Goal: Find specific page/section: Find specific page/section

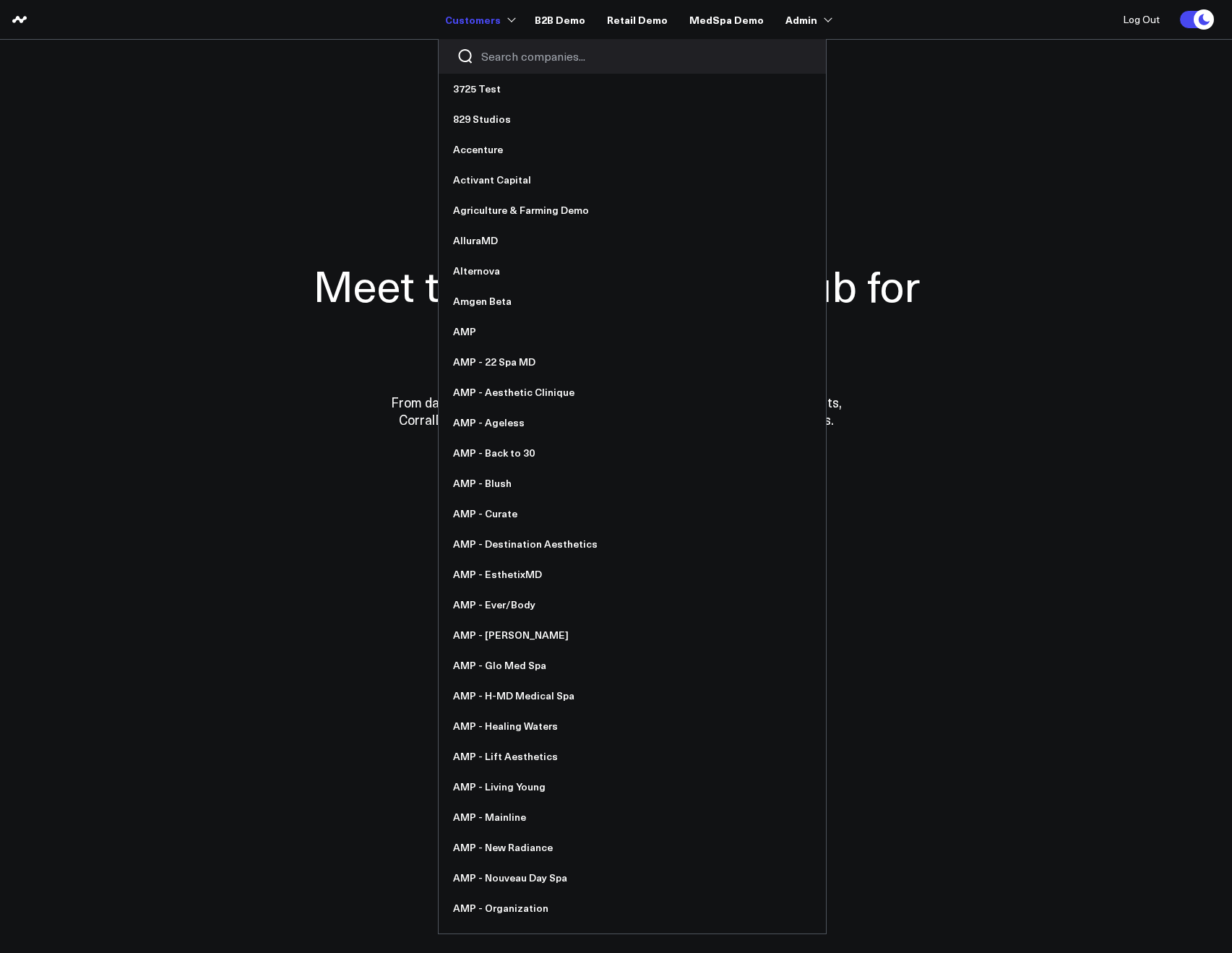
click at [499, 66] on div at bounding box center [632, 57] width 387 height 35
click at [498, 62] on input "Search companies input" at bounding box center [644, 56] width 326 height 16
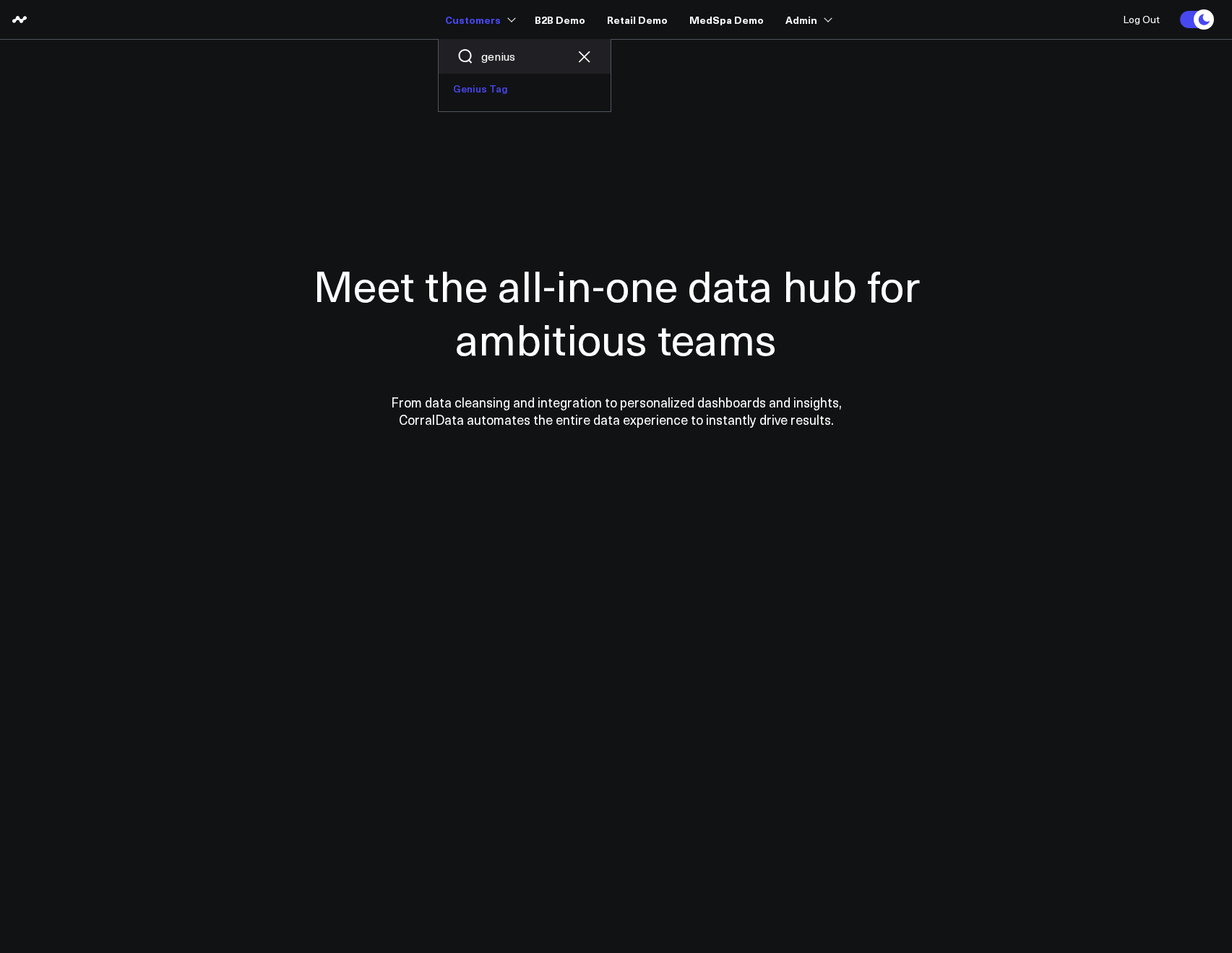
type input "genius"
click at [497, 77] on link "Genius Tag" at bounding box center [524, 88] width 172 height 30
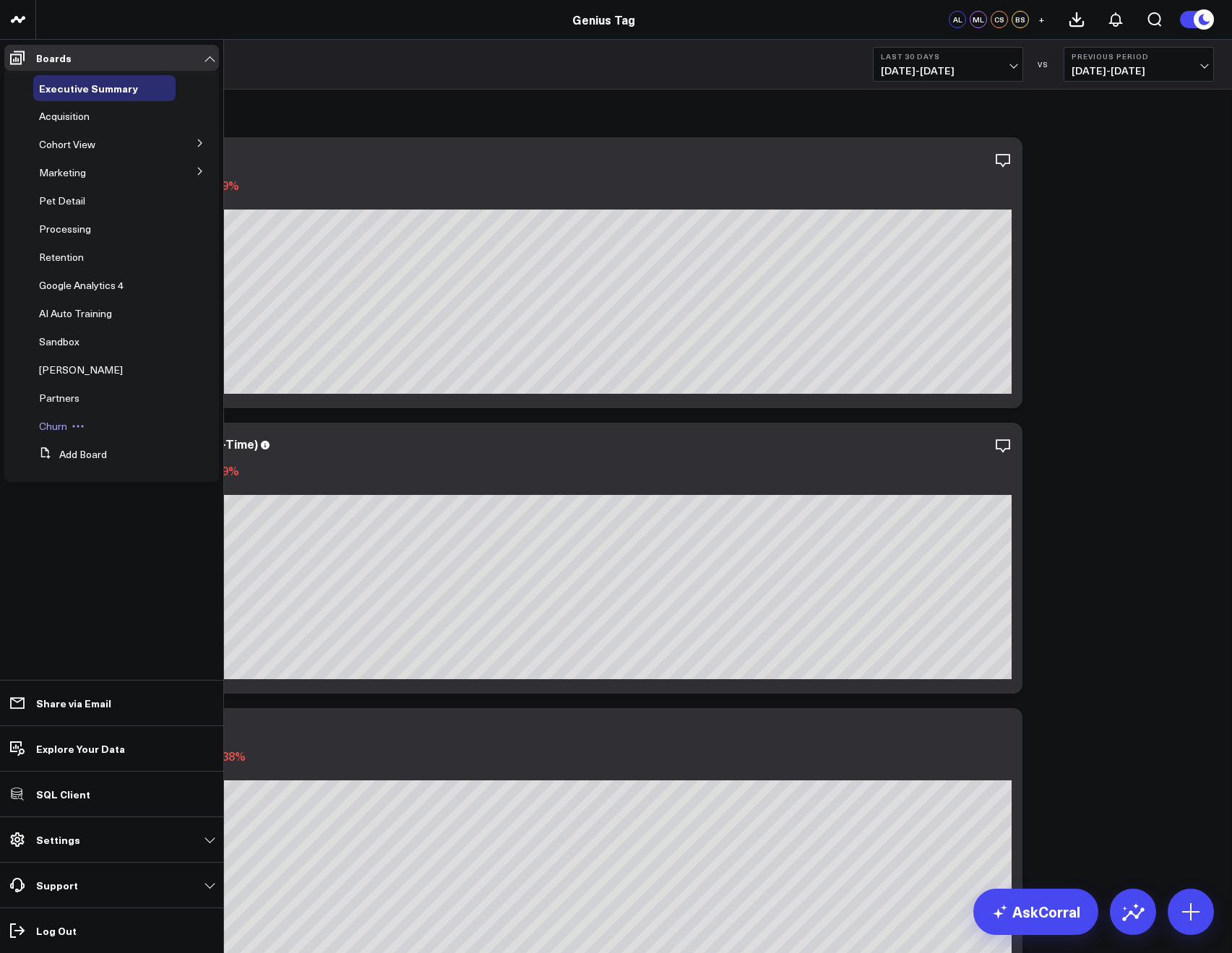
click at [68, 422] on button at bounding box center [78, 426] width 22 height 12
click at [58, 428] on span "Churn" at bounding box center [53, 426] width 28 height 13
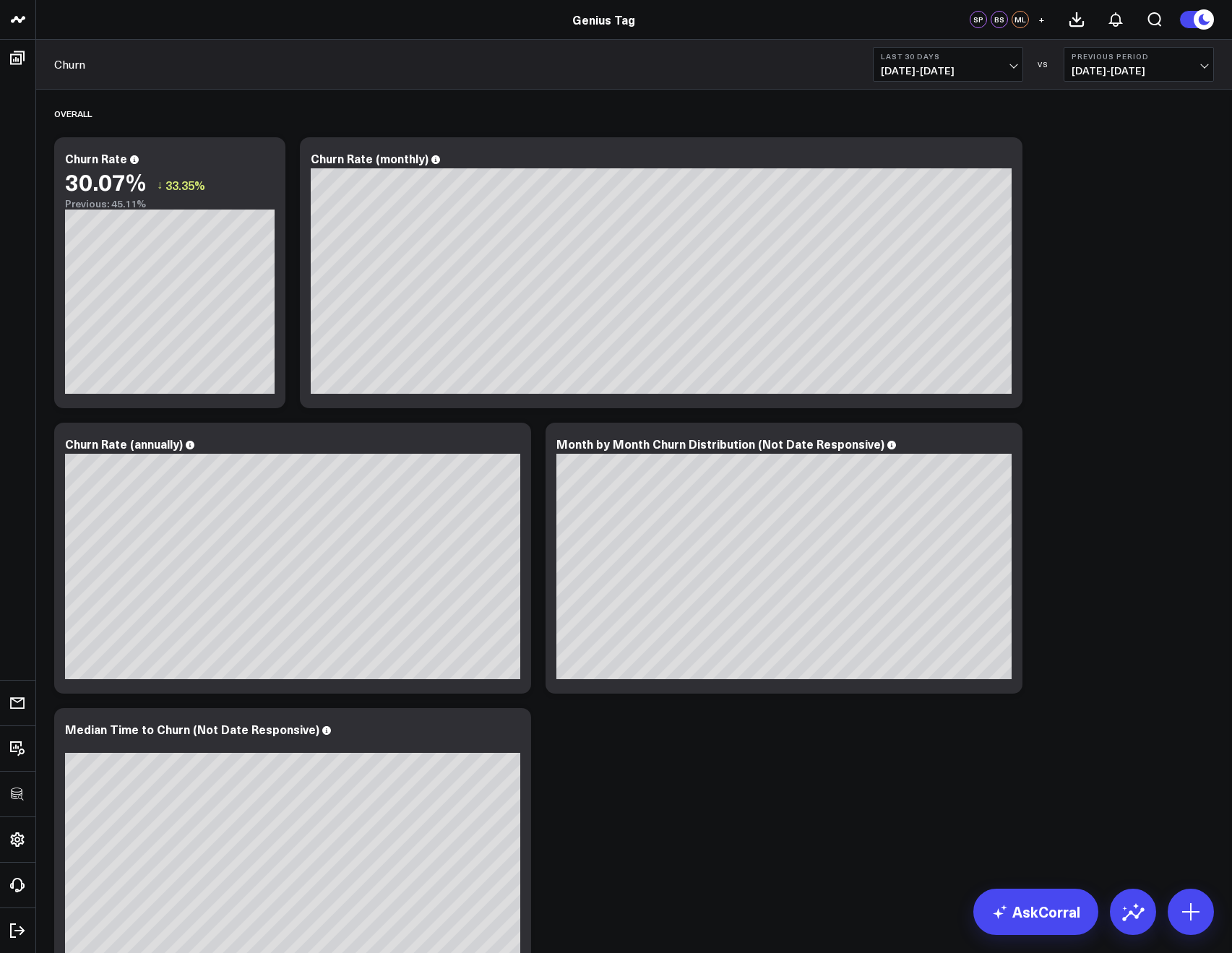
click at [936, 58] on b "Last 30 Days" at bounding box center [947, 56] width 134 height 8
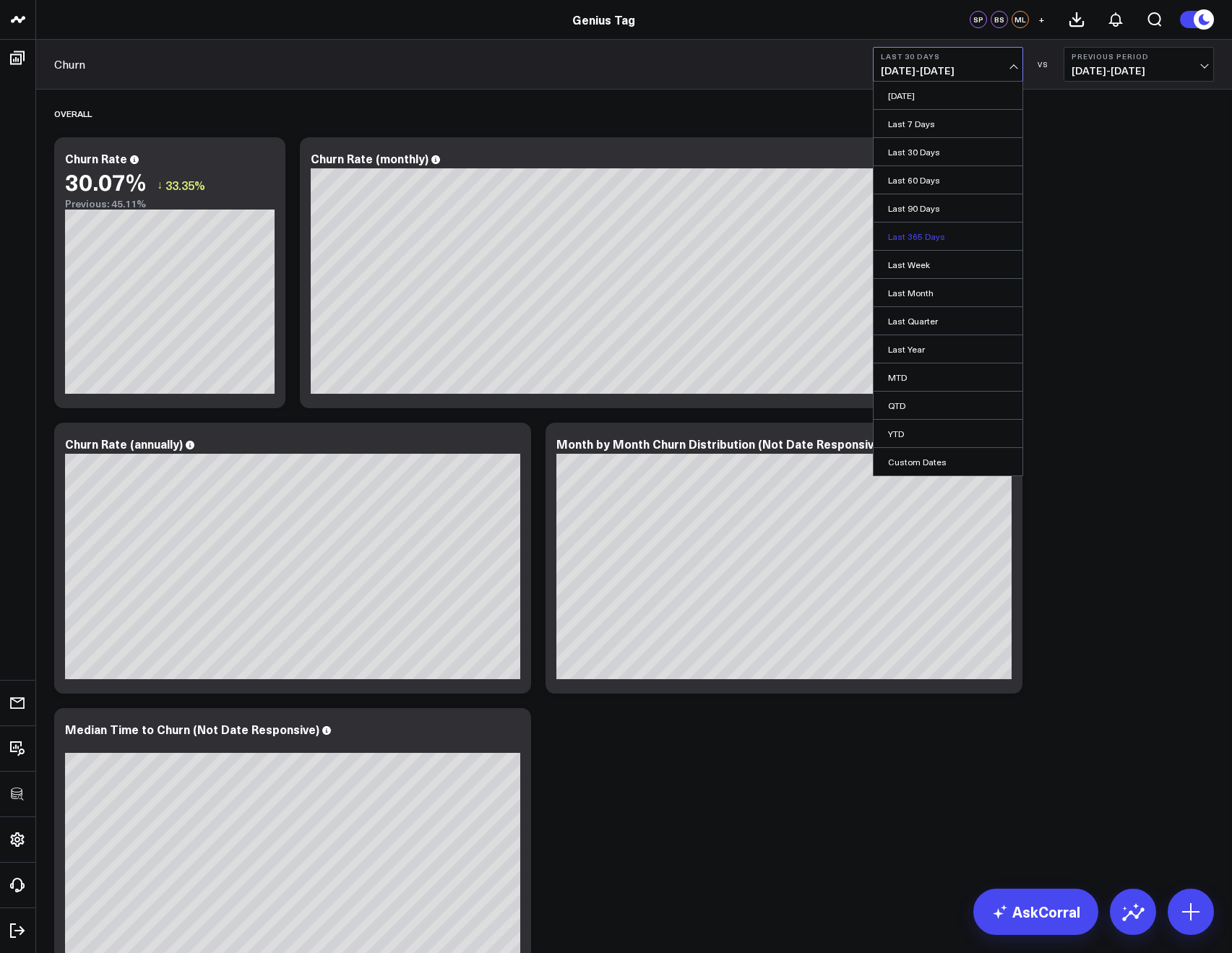
click at [910, 225] on link "Last 365 Days" at bounding box center [948, 236] width 149 height 28
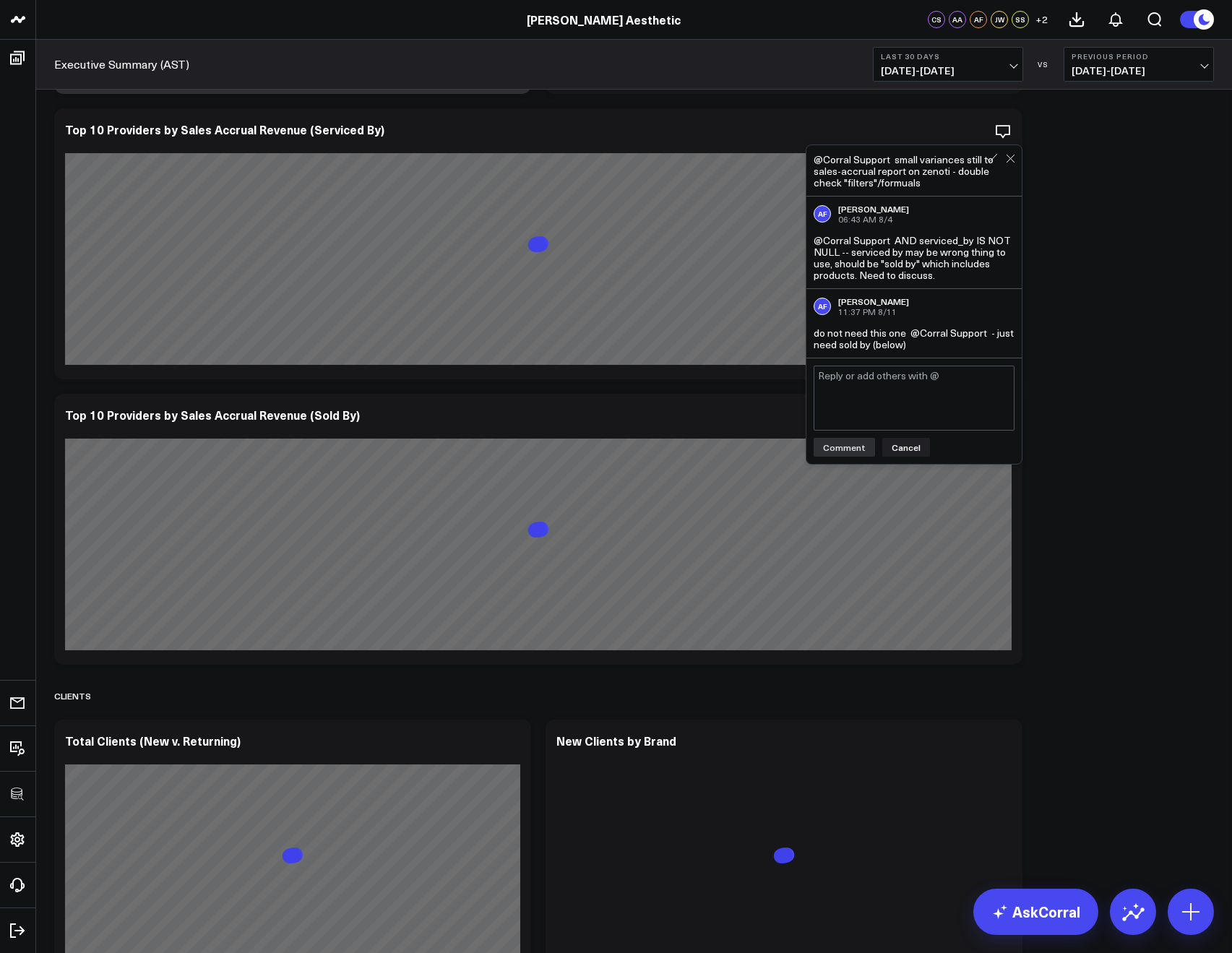
scroll to position [4376, 0]
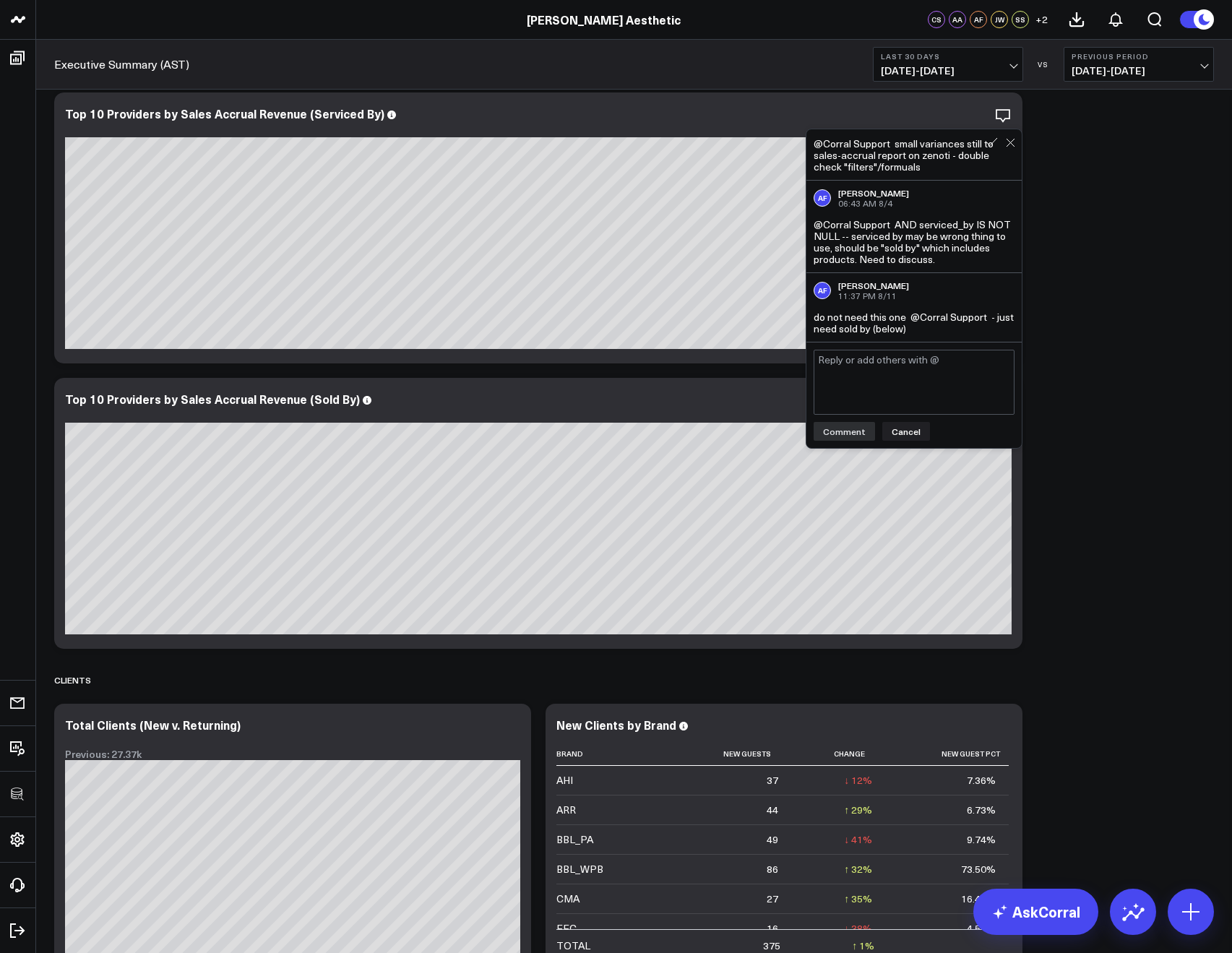
click at [1155, 256] on div "Sales Accrual Revenue Modify via AI Copy link to widget Ask support Remove Crea…" at bounding box center [634, 614] width 1174 height 9781
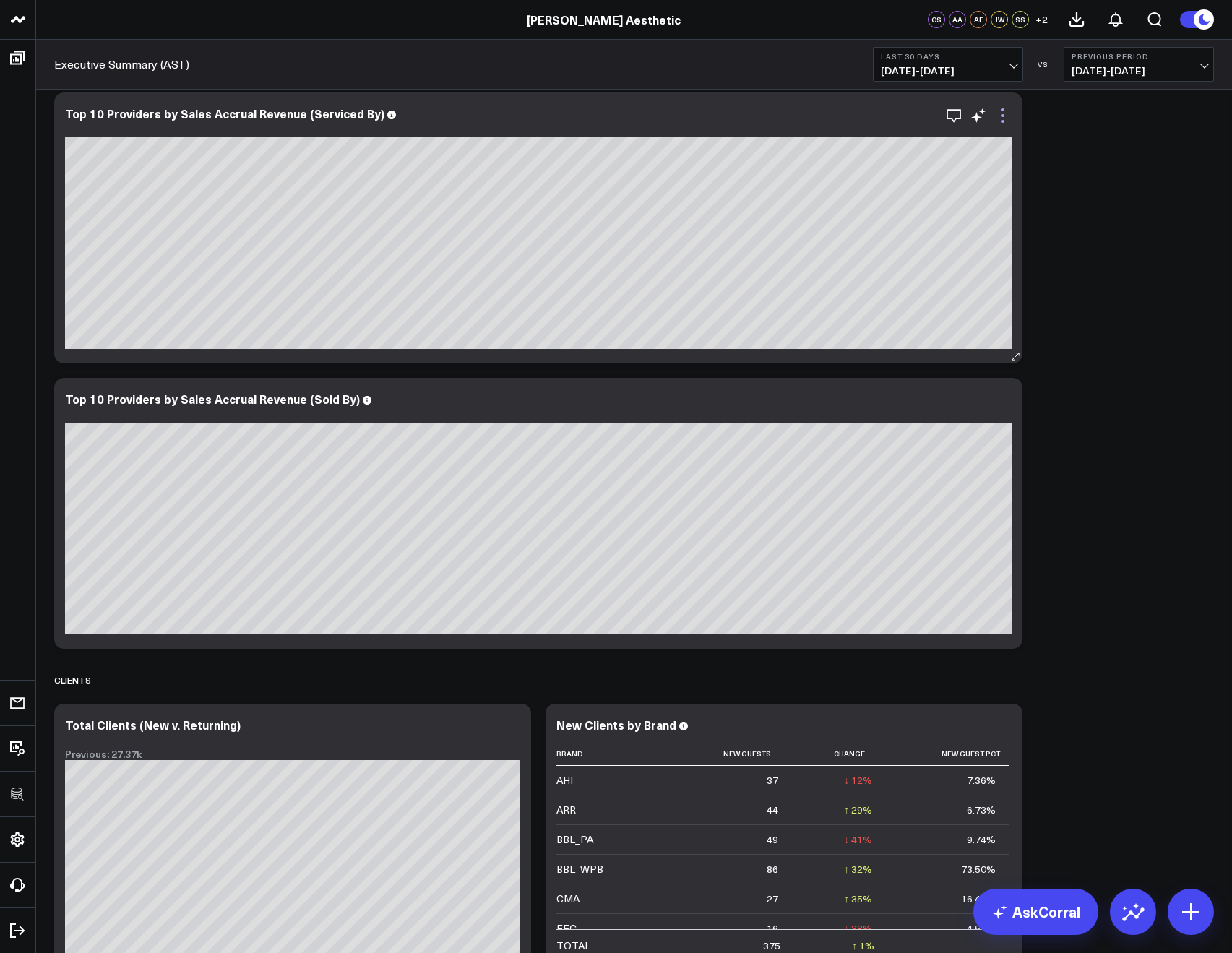
click at [1006, 114] on icon at bounding box center [1002, 115] width 18 height 18
click at [0, 0] on button "Remove" at bounding box center [0, 0] width 0 height 0
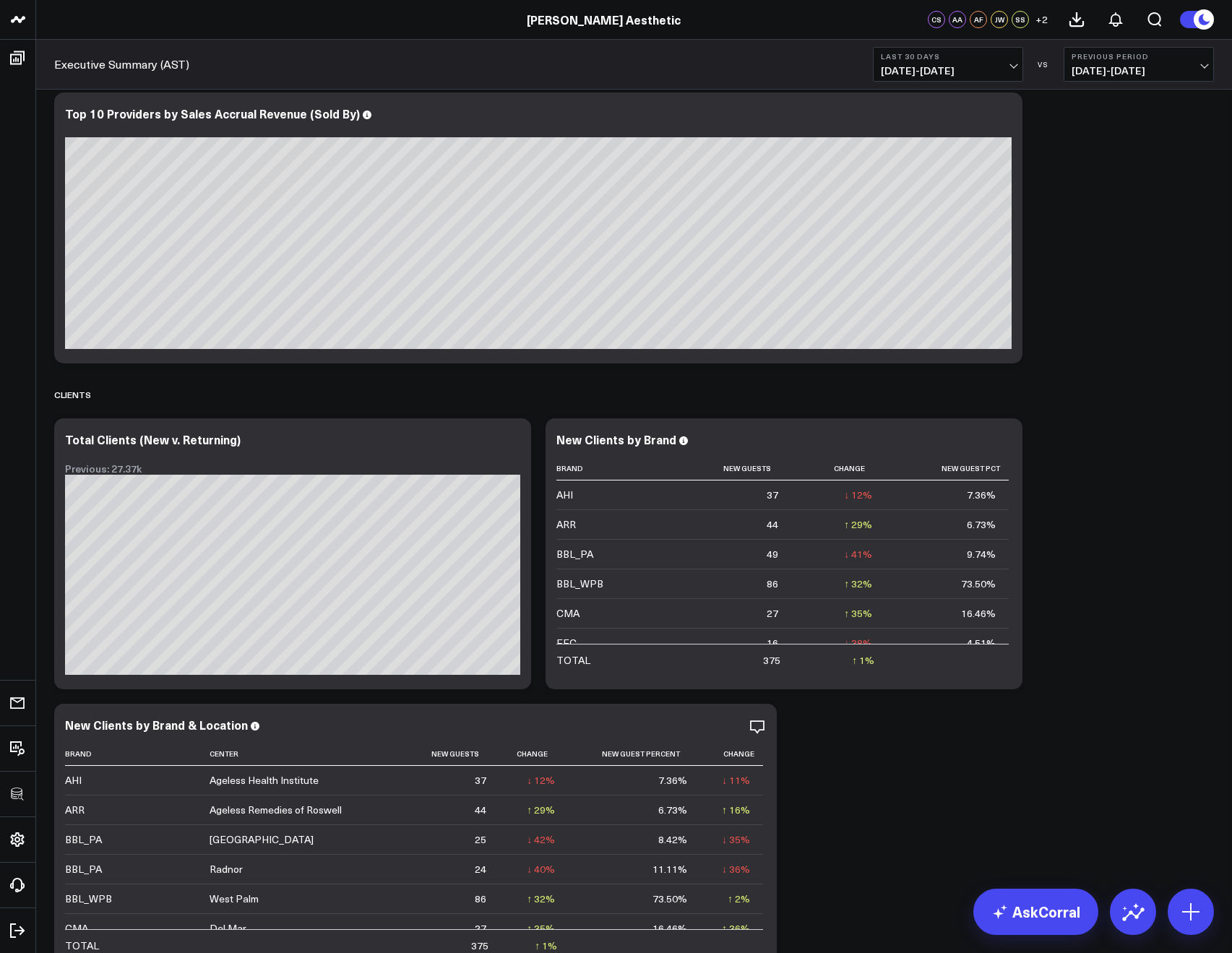
scroll to position [4058, 0]
